Goal: Information Seeking & Learning: Check status

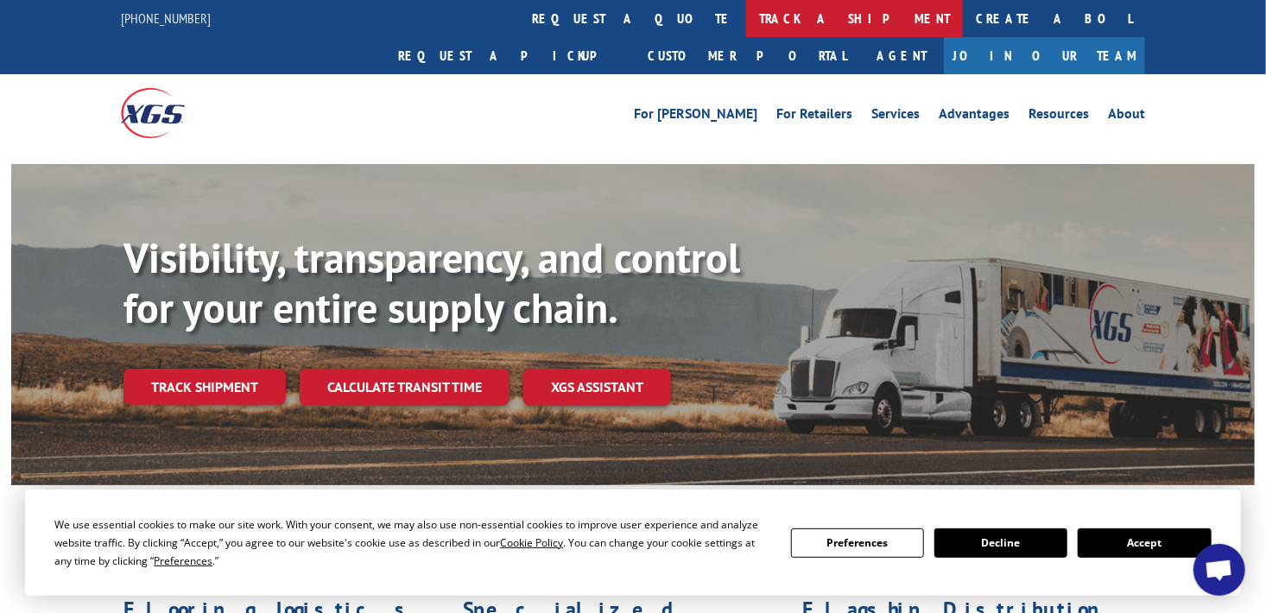
click at [746, 20] on link "track a shipment" at bounding box center [854, 18] width 217 height 37
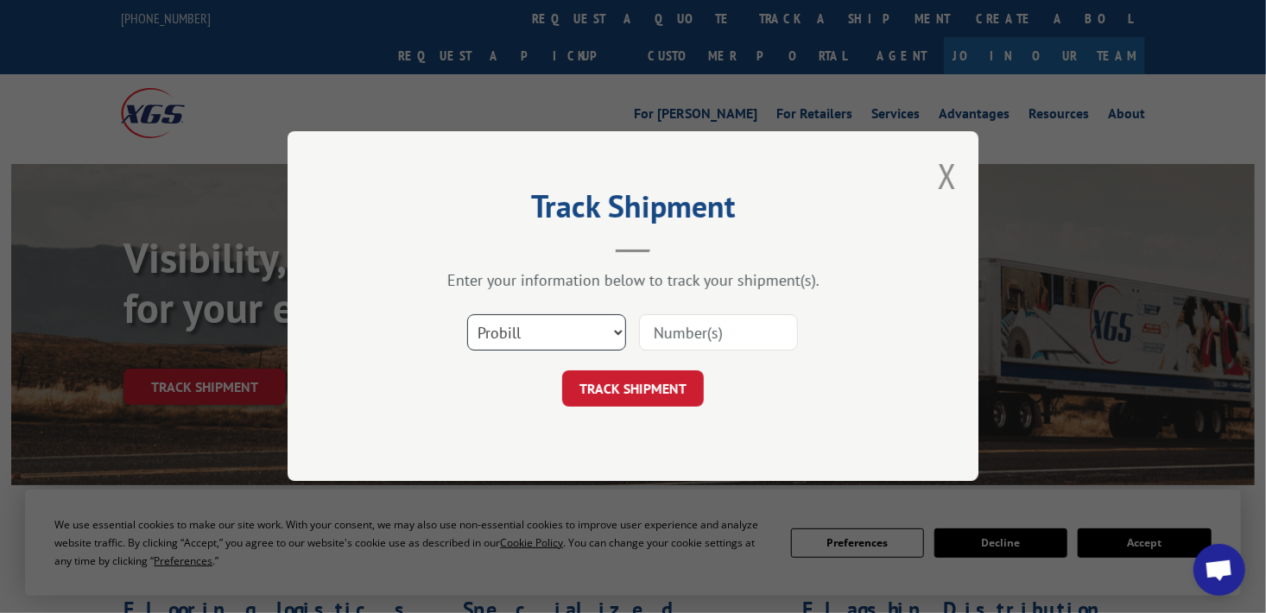
click at [619, 333] on select "Select category... Probill BOL PO" at bounding box center [546, 333] width 159 height 36
click at [709, 332] on input at bounding box center [718, 333] width 159 height 36
type input "17501825"
click at [634, 386] on button "TRACK SHIPMENT" at bounding box center [633, 389] width 142 height 36
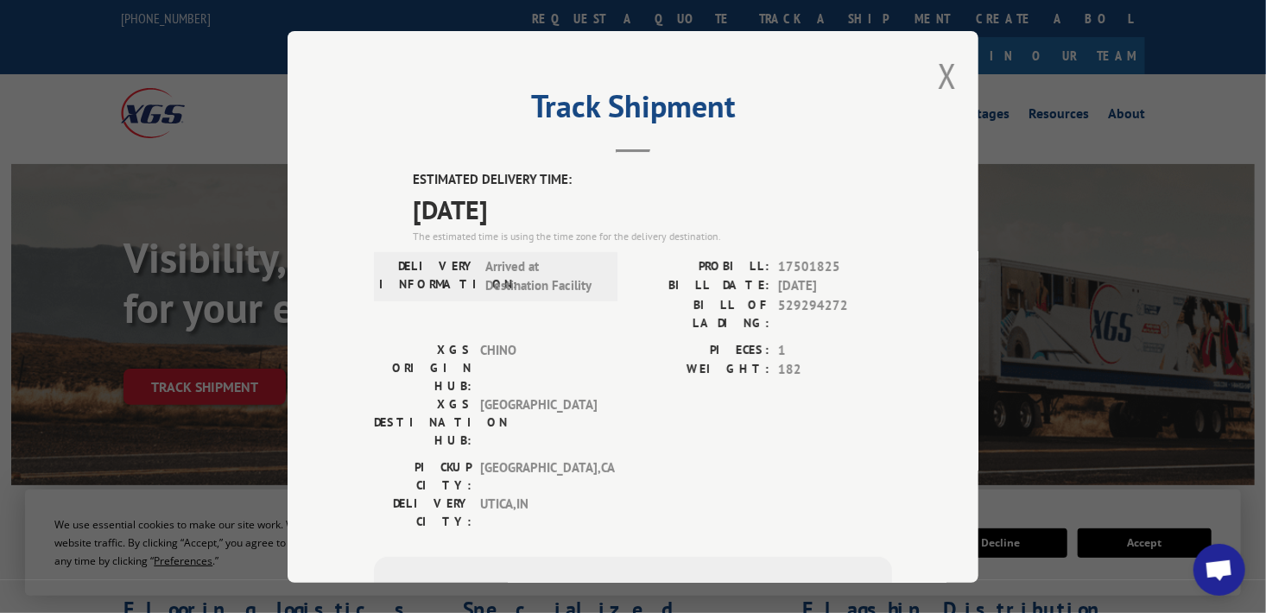
scroll to position [225, 0]
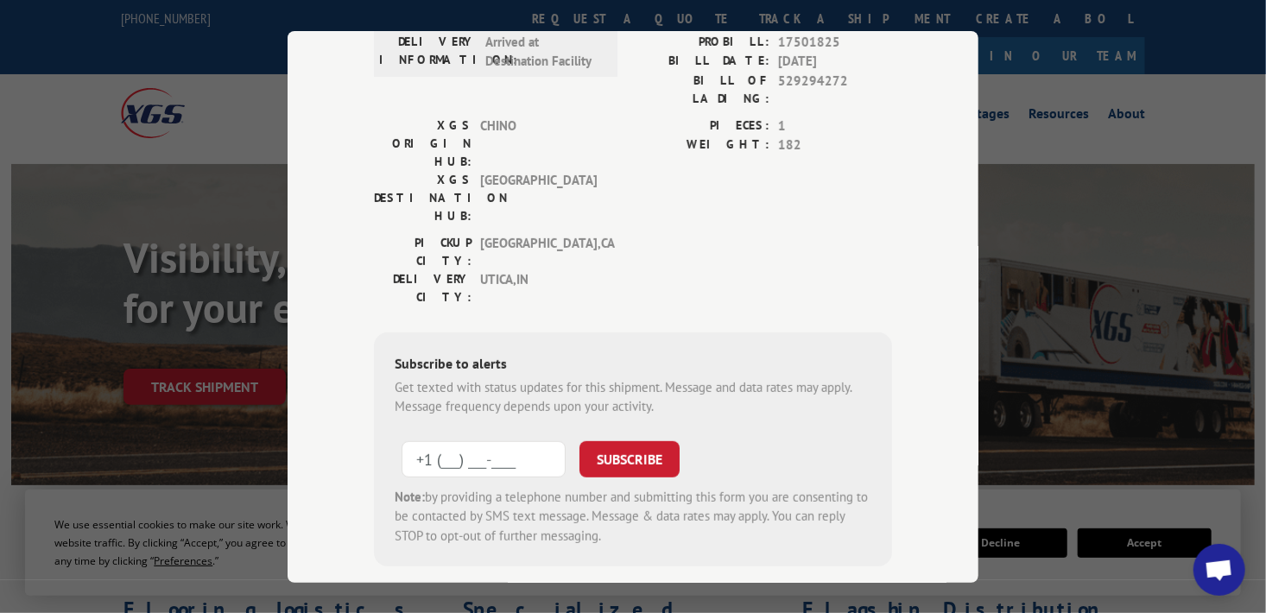
click at [512, 440] on input "+1 (___) ___-____" at bounding box center [484, 458] width 164 height 36
type input "[PHONE_NUMBER]"
click at [617, 440] on button "SUBSCRIBE" at bounding box center [629, 458] width 100 height 36
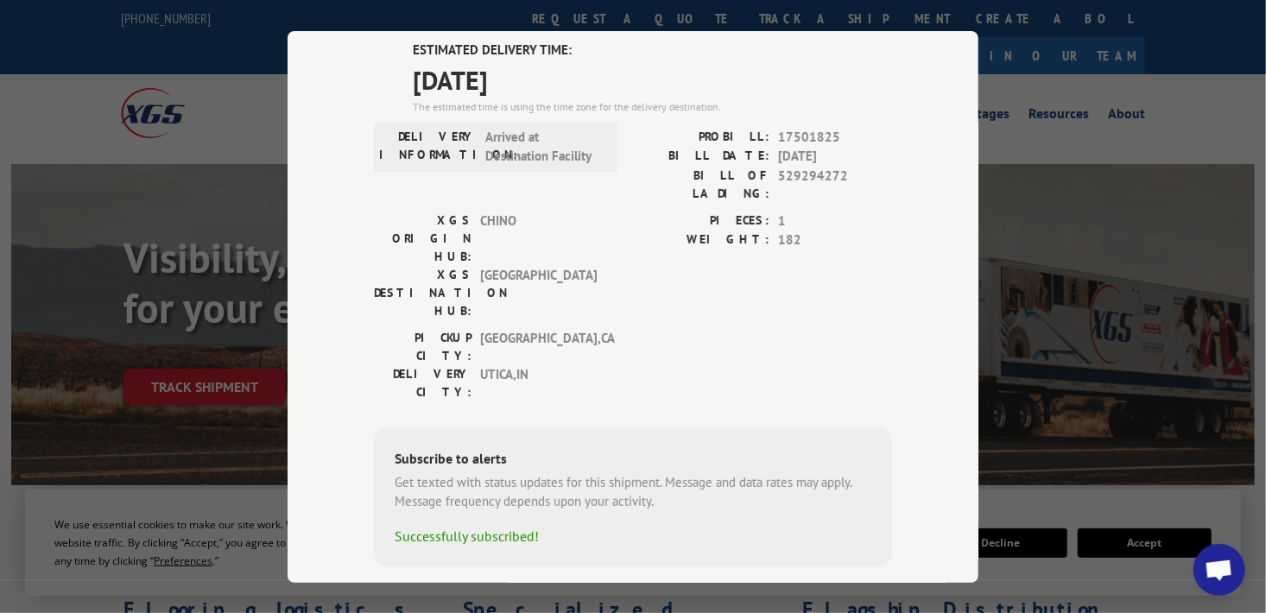
scroll to position [0, 0]
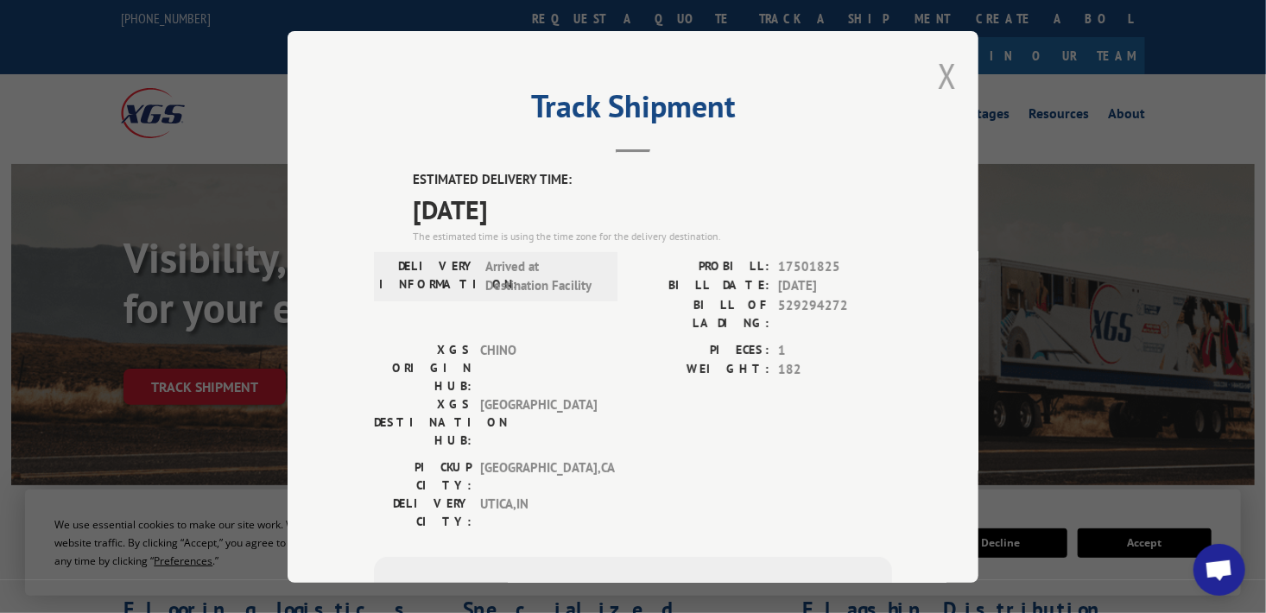
click at [939, 84] on button "Close modal" at bounding box center [947, 76] width 19 height 46
